Goal: Find specific page/section: Find specific page/section

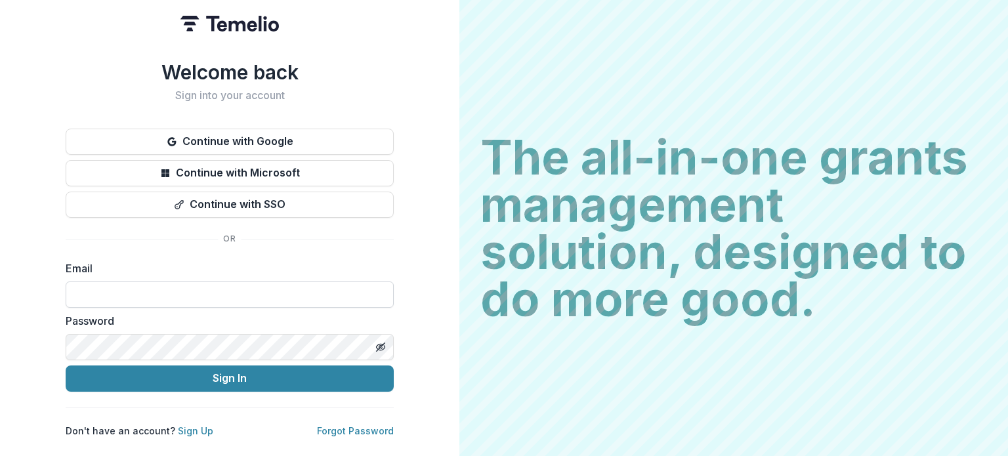
click at [226, 287] on input at bounding box center [230, 295] width 328 height 26
type input "**********"
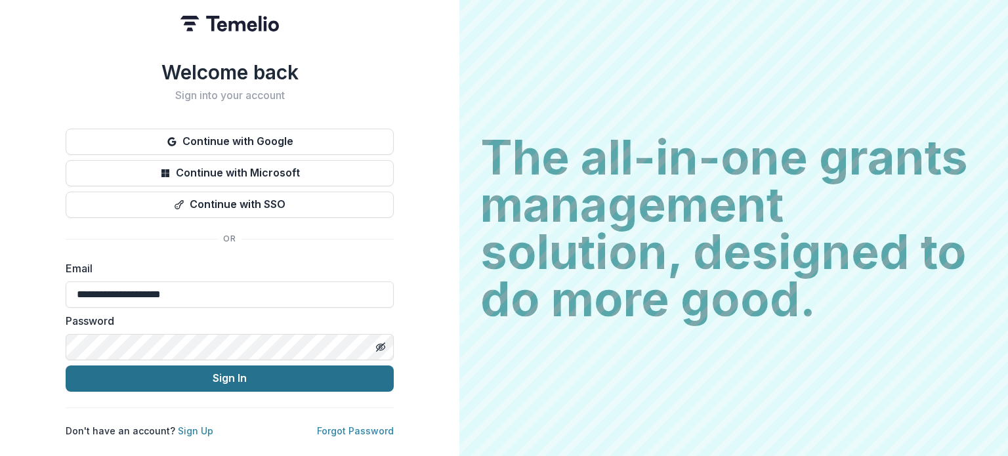
click at [228, 375] on button "Sign In" at bounding box center [230, 379] width 328 height 26
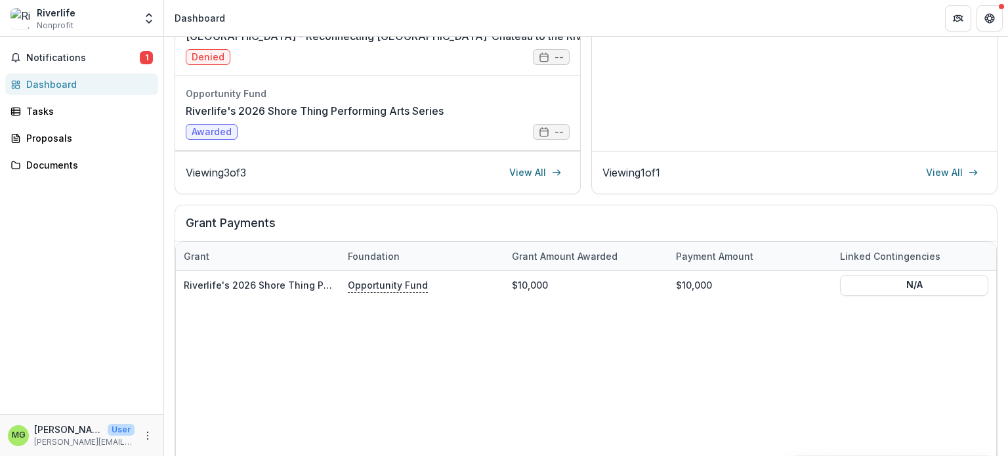
scroll to position [314, 0]
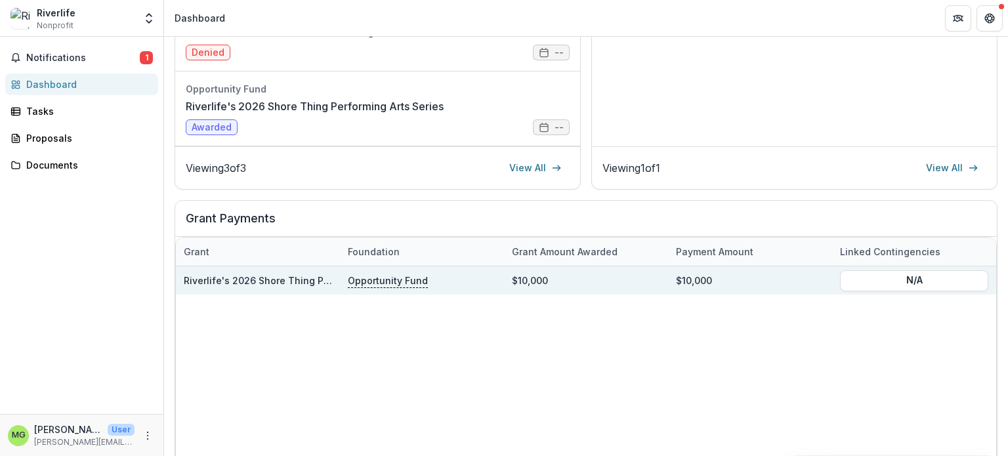
click at [294, 287] on div "Riverlife's 2026 Shore Thing Performing Arts Series" at bounding box center [258, 280] width 148 height 28
click at [290, 279] on link "Riverlife's 2026 Shore Thing Performing Arts Series" at bounding box center [302, 280] width 236 height 11
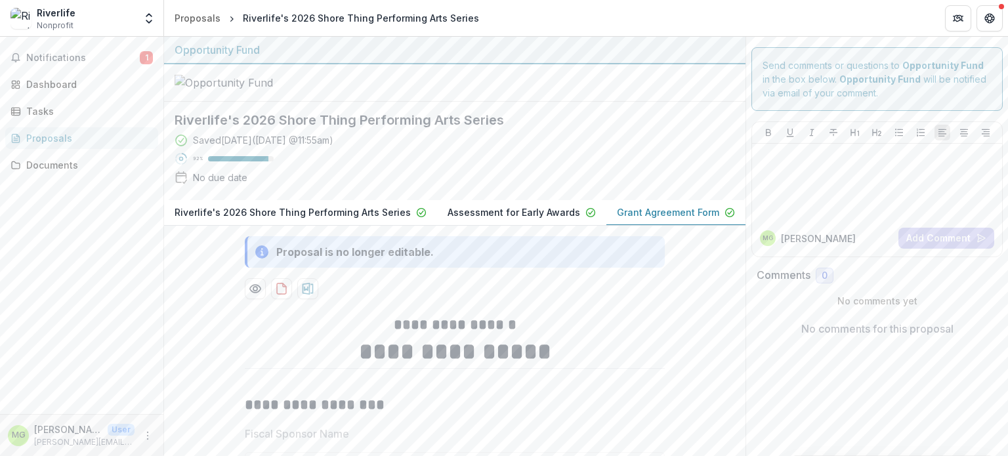
click at [205, 128] on h2 "Riverlife's 2026 Shore Thing Performing Arts Series" at bounding box center [445, 120] width 540 height 16
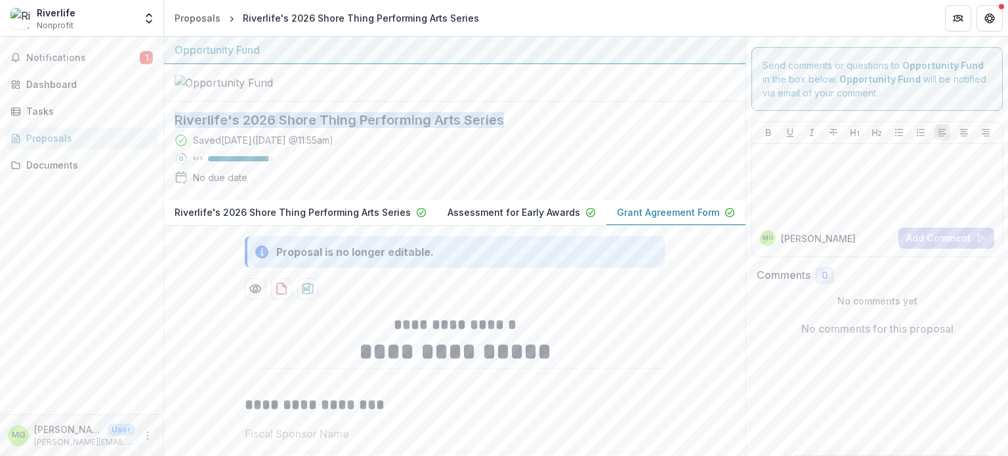
drag, startPoint x: 205, startPoint y: 158, endPoint x: 480, endPoint y: 158, distance: 275.0
click at [480, 128] on h2 "Riverlife's 2026 Shore Thing Performing Arts Series" at bounding box center [445, 120] width 540 height 16
copy h2 "Riverlife's 2026 Shore Thing Performing Arts Series"
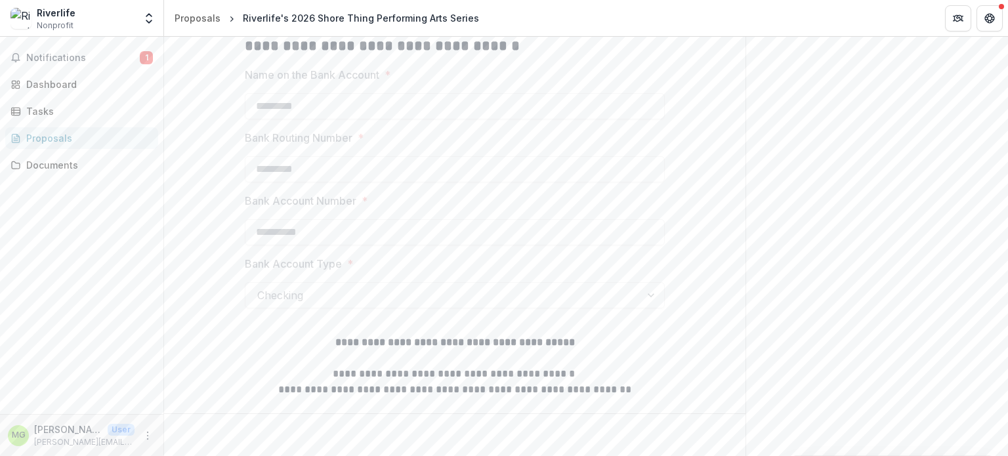
scroll to position [1197, 0]
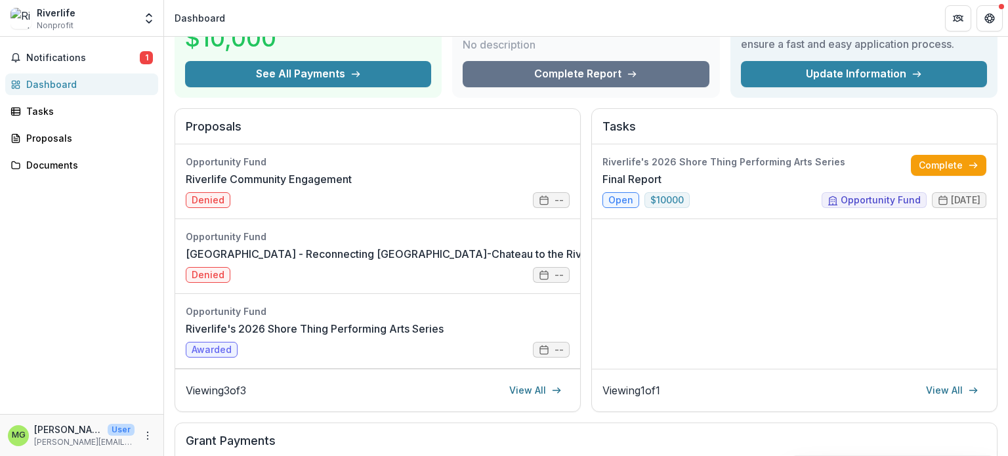
scroll to position [79, 0]
